Goal: Information Seeking & Learning: Learn about a topic

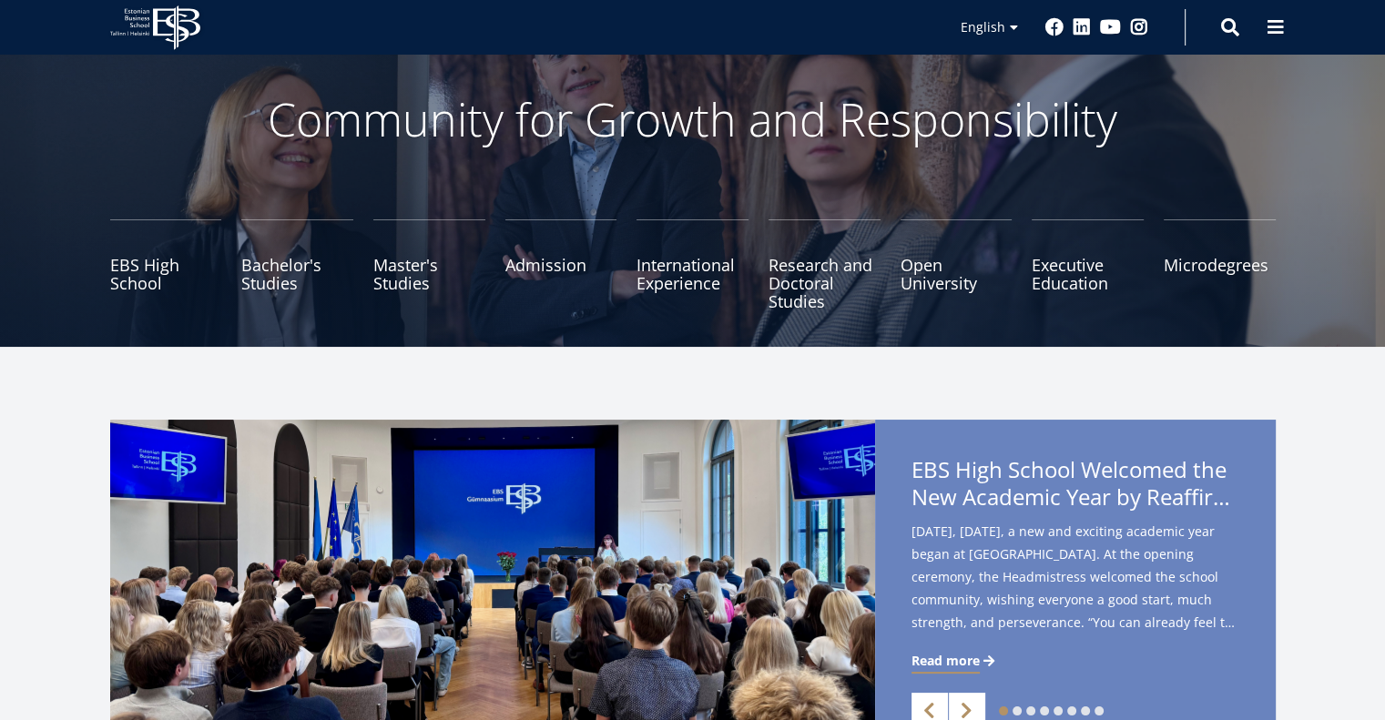
scroll to position [91, 0]
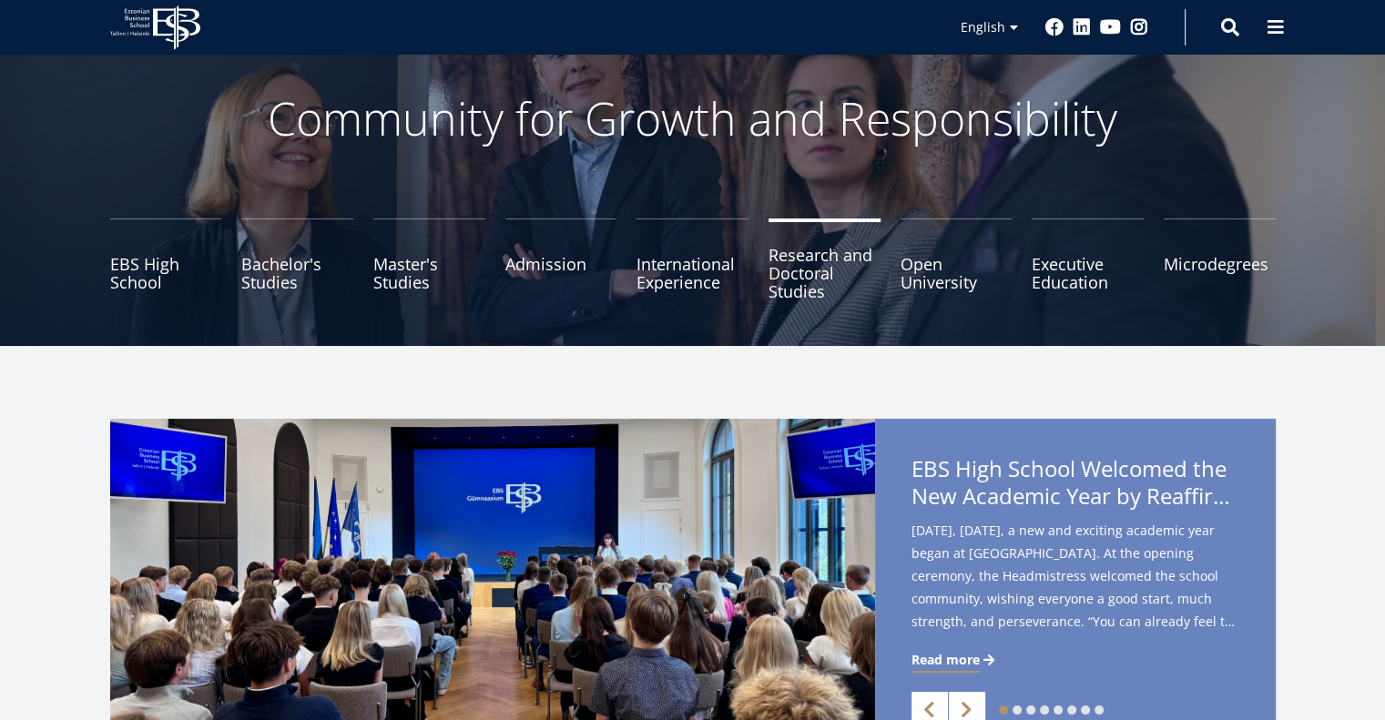
click at [798, 265] on link "Research and Doctoral Studies" at bounding box center [825, 264] width 112 height 91
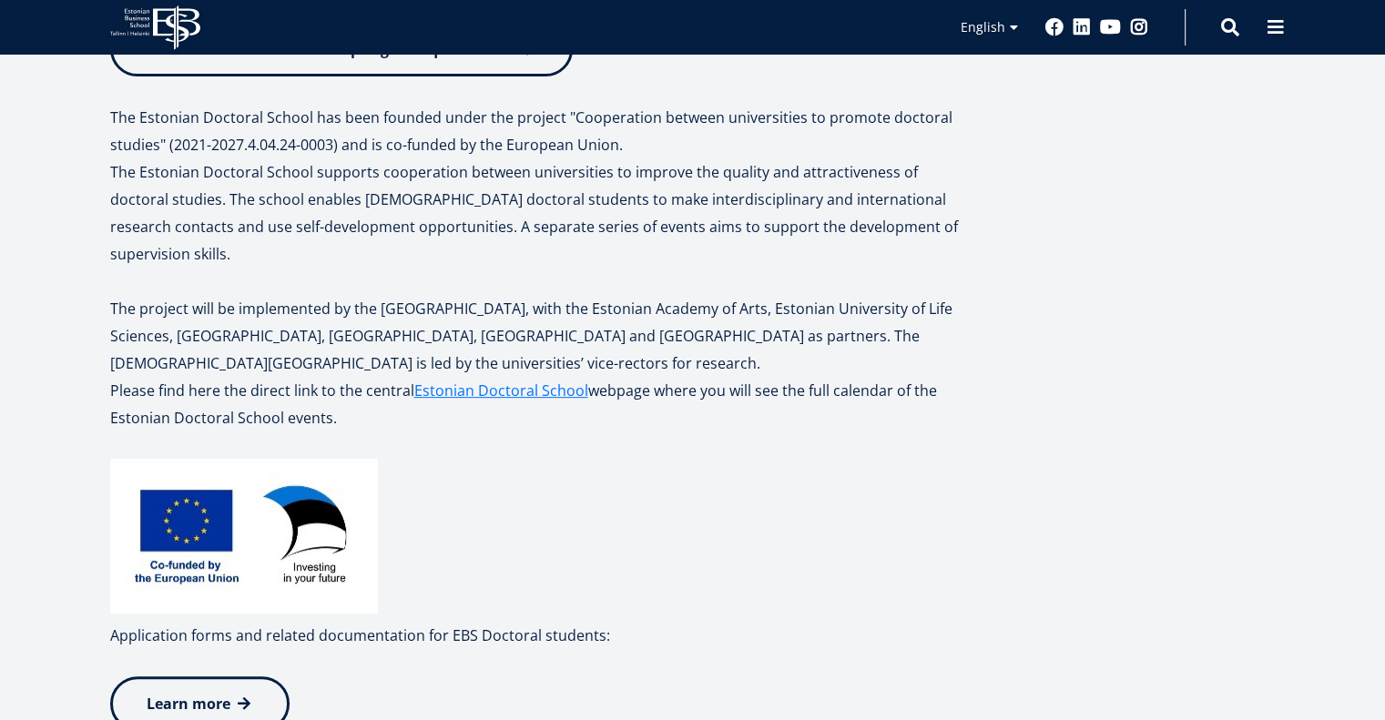
scroll to position [635, 0]
click at [448, 376] on link "Estonian Doctoral School" at bounding box center [501, 389] width 174 height 27
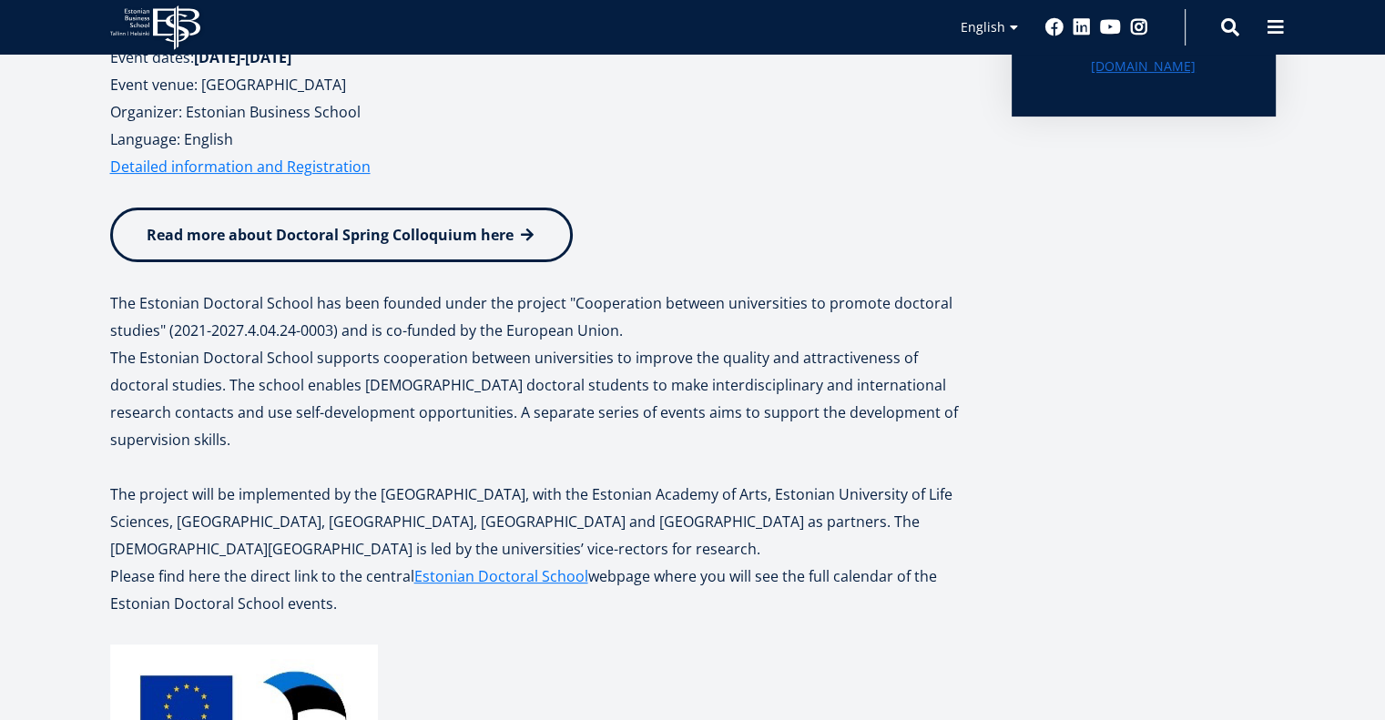
scroll to position [444, 0]
